Goal: Navigation & Orientation: Find specific page/section

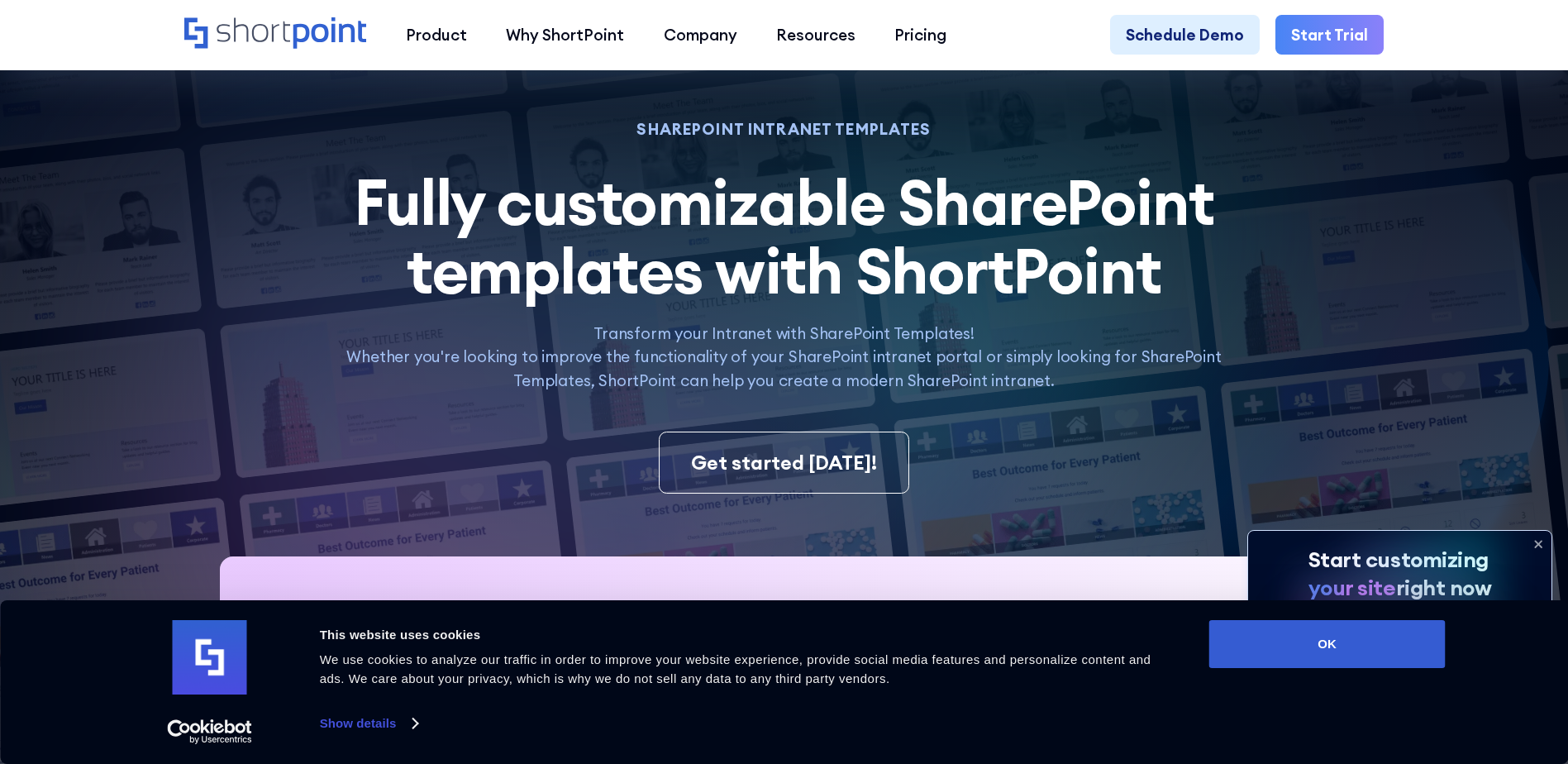
scroll to position [83, 0]
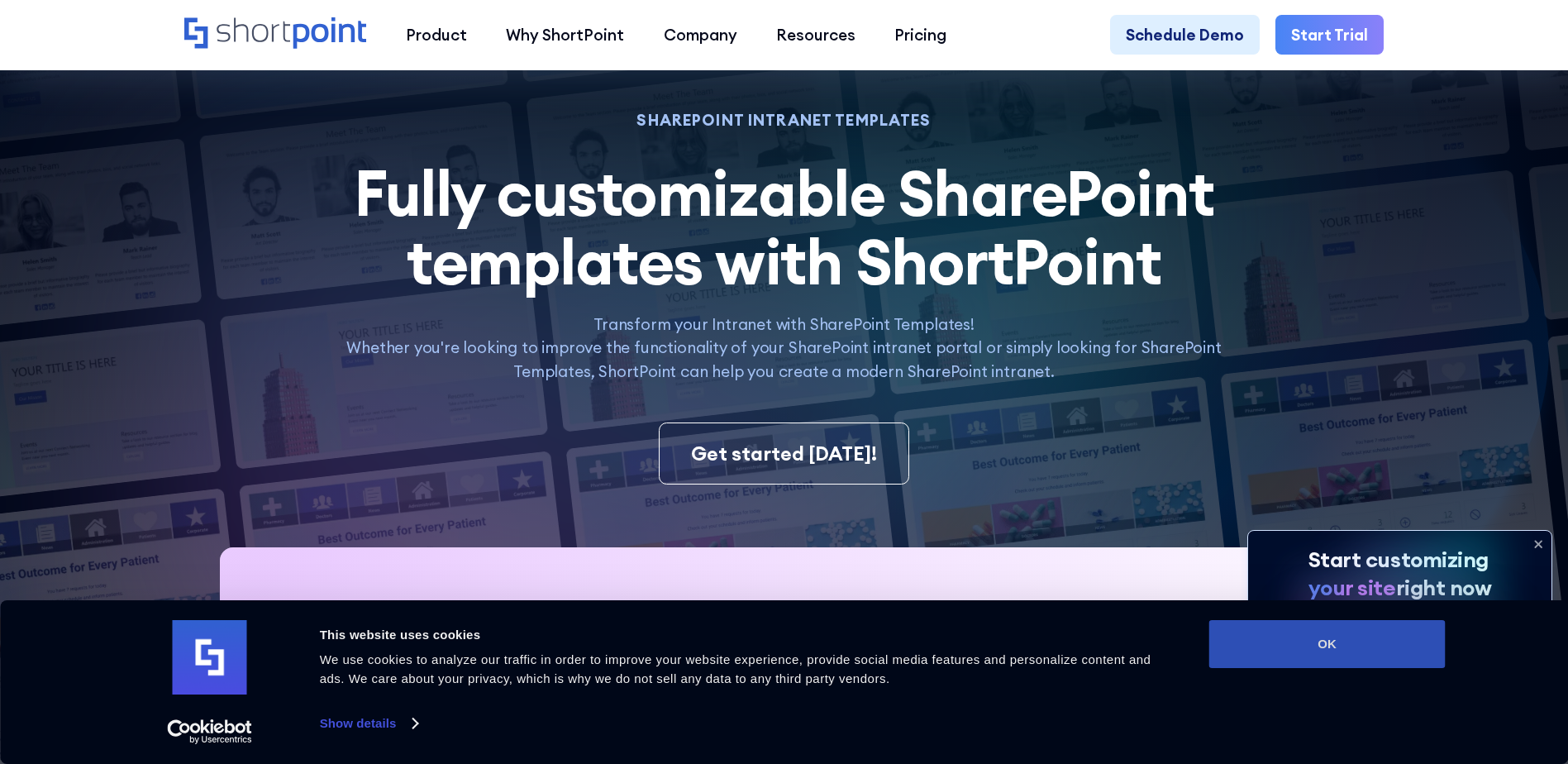
click at [1314, 645] on button "OK" at bounding box center [1328, 644] width 237 height 48
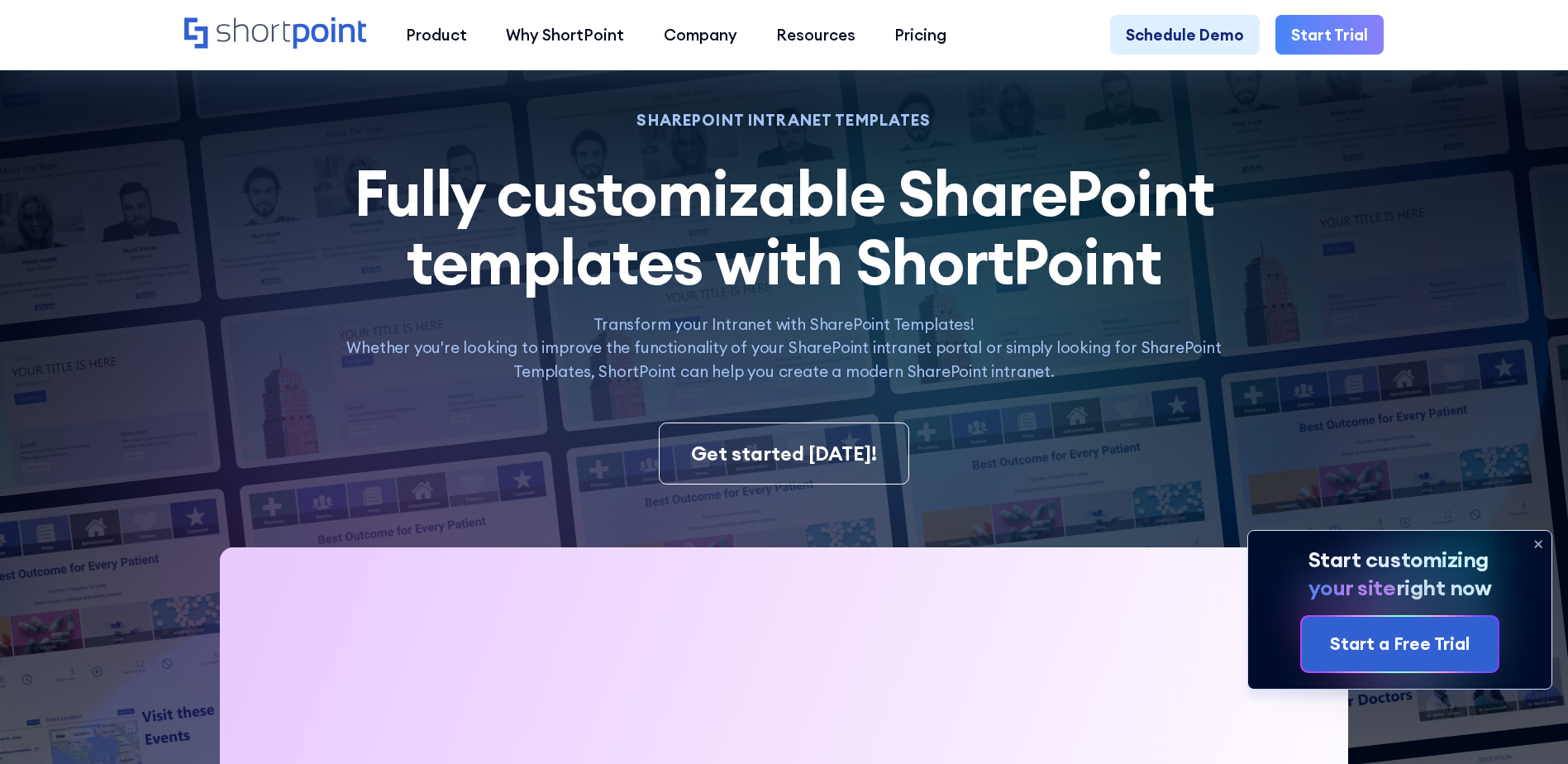
scroll to position [0, 0]
click at [1534, 542] on icon at bounding box center [1537, 544] width 26 height 26
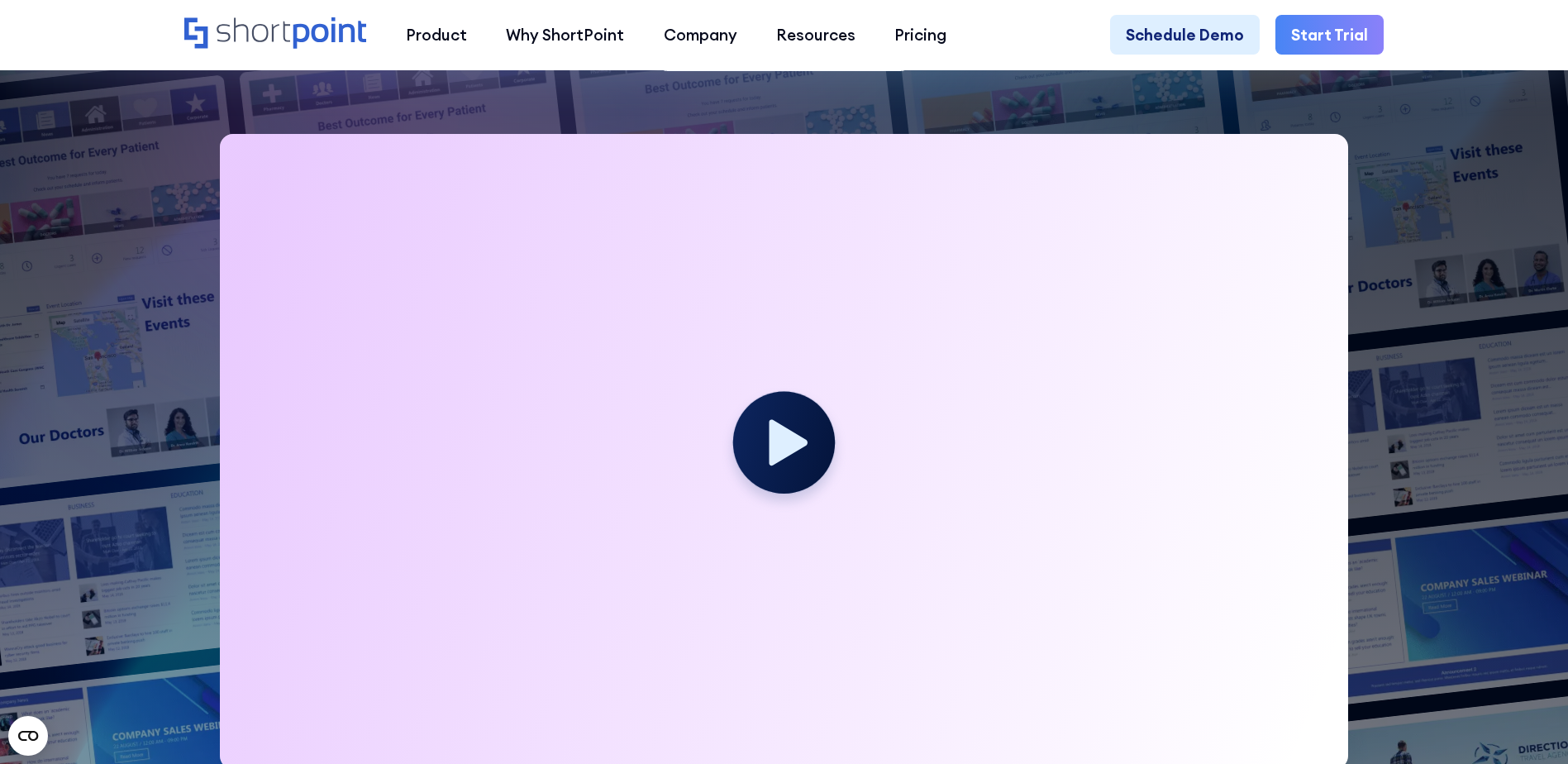
scroll to position [827, 0]
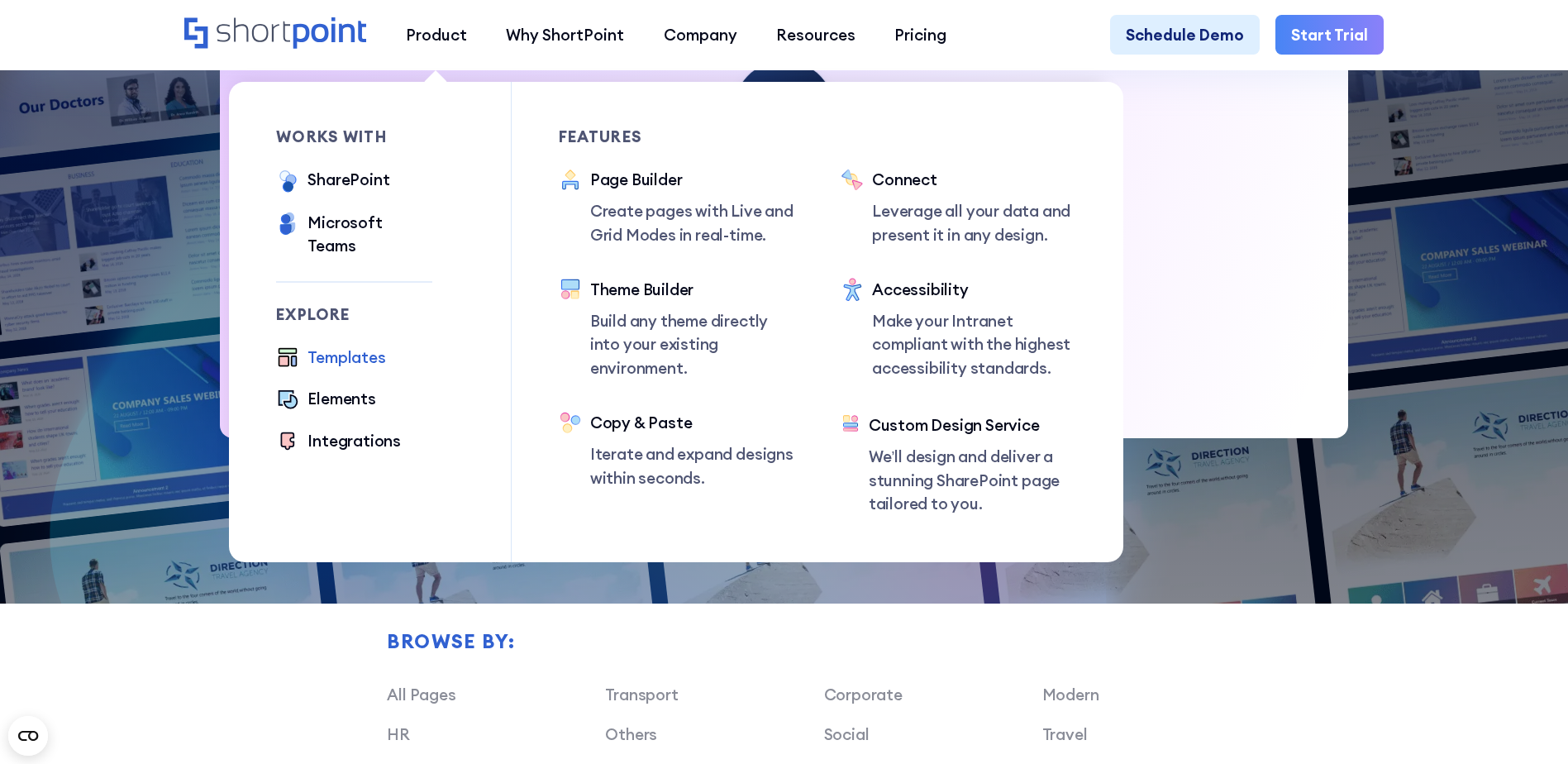
click at [355, 345] on div "Templates" at bounding box center [346, 357] width 78 height 23
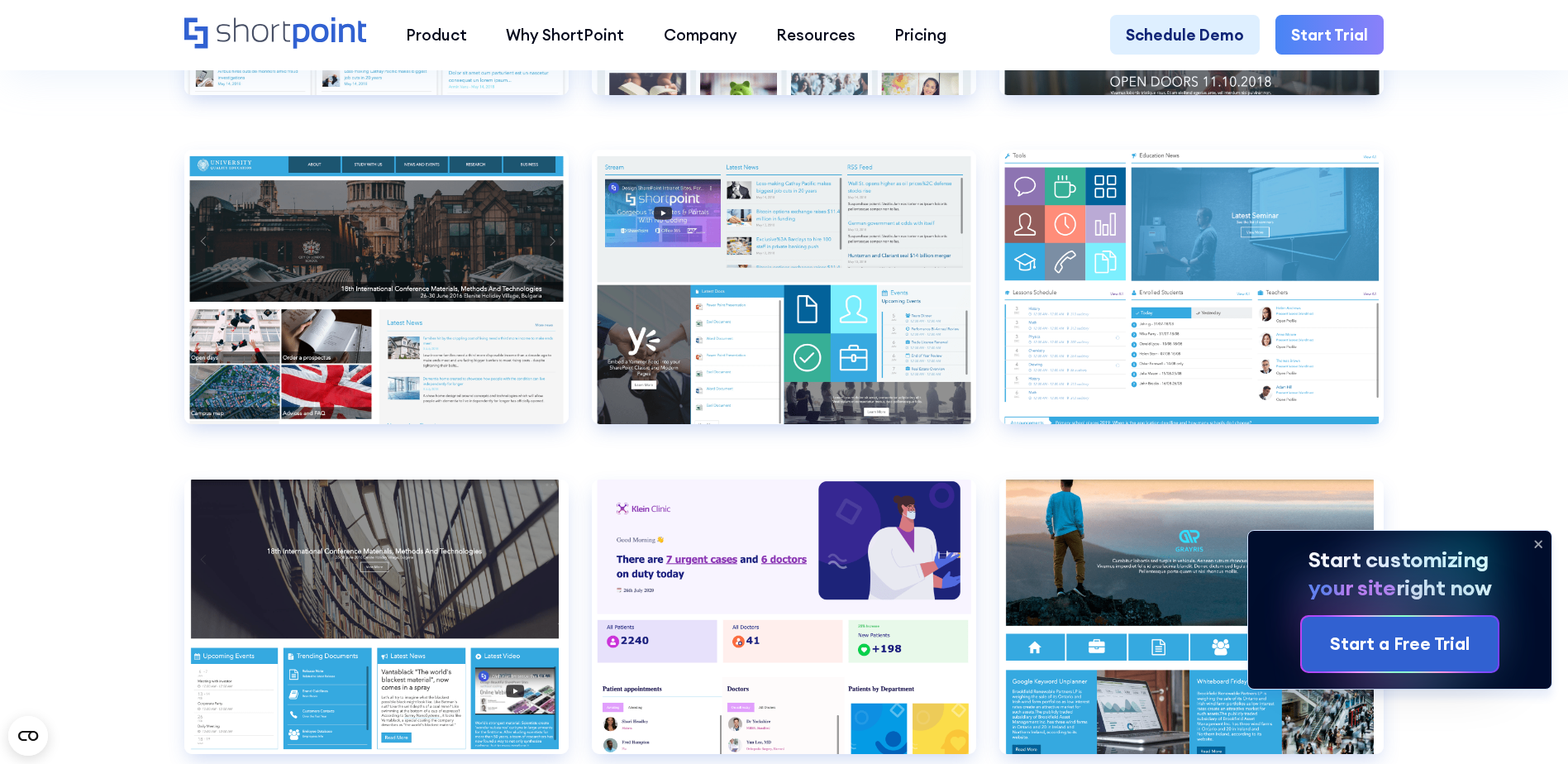
scroll to position [7936, 0]
